Goal: Task Accomplishment & Management: Use online tool/utility

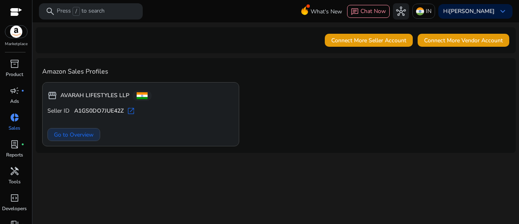
click at [91, 135] on span "Go to Overview" at bounding box center [74, 134] width 40 height 9
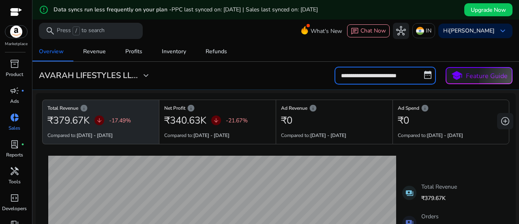
click at [345, 73] on input "**********" at bounding box center [385, 76] width 101 height 18
select select "*"
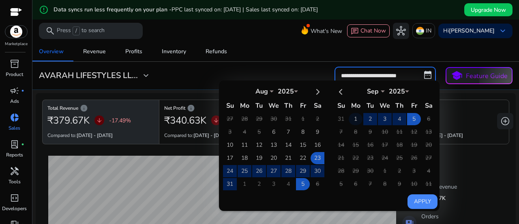
click at [354, 117] on td "1" at bounding box center [356, 119] width 14 height 12
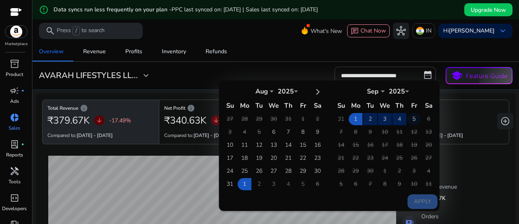
click at [407, 117] on td "5" at bounding box center [414, 119] width 14 height 12
click at [422, 204] on button "Apply" at bounding box center [423, 201] width 30 height 15
type input "**********"
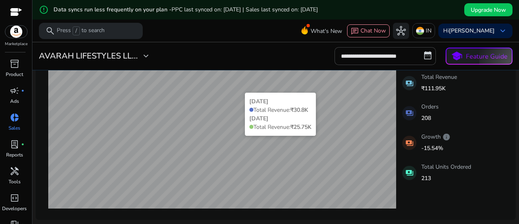
scroll to position [109, 0]
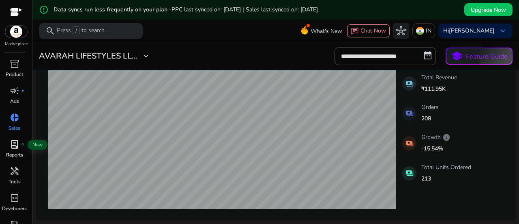
click at [14, 139] on span "lab_profile" at bounding box center [15, 144] width 10 height 10
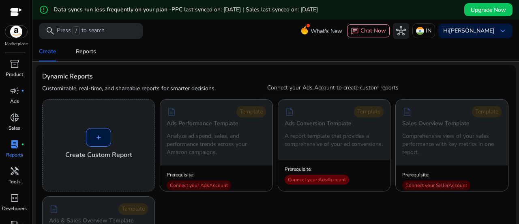
click at [307, 182] on div "Connect your Ads Account" at bounding box center [317, 179] width 65 height 10
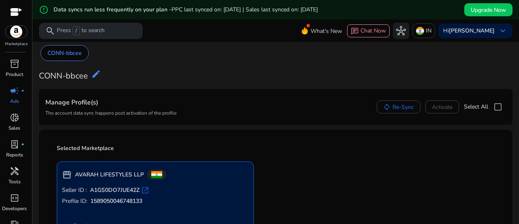
scroll to position [30, 0]
